Goal: Find specific page/section: Find specific page/section

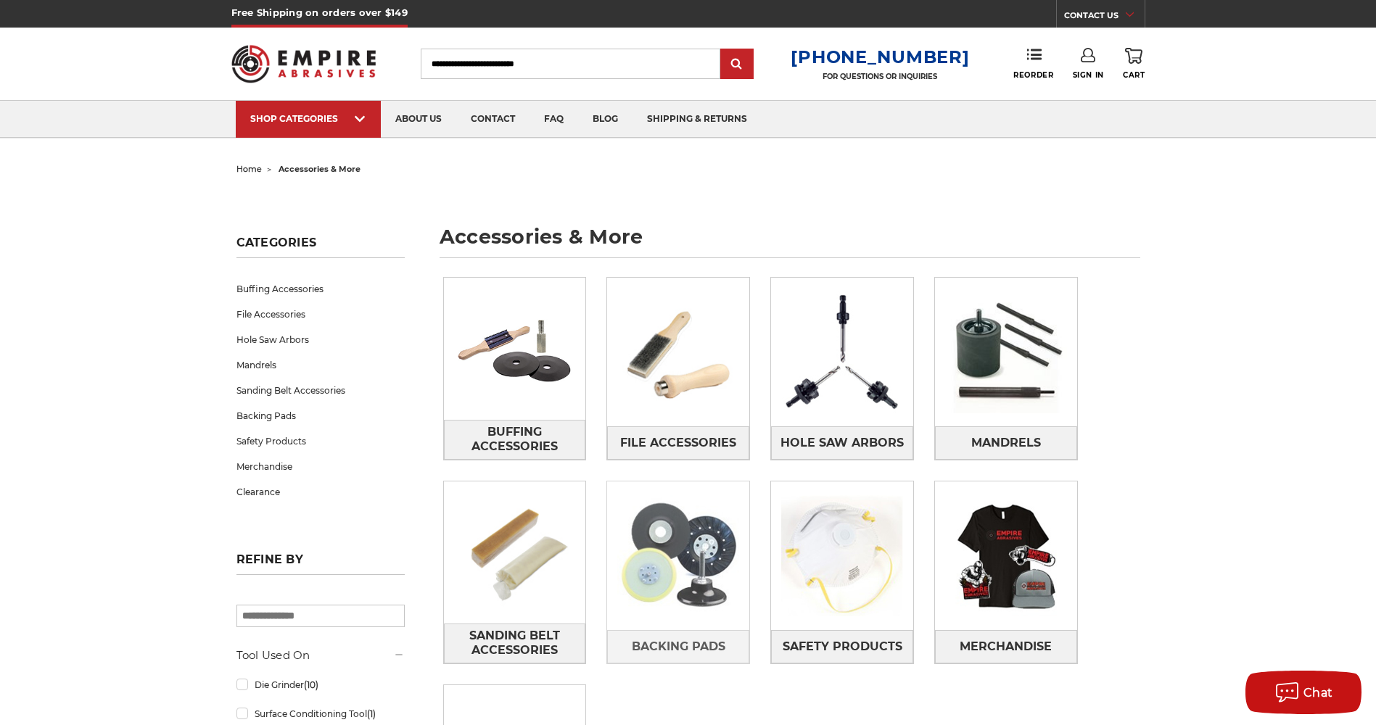
click at [689, 529] on img at bounding box center [678, 556] width 142 height 142
